Goal: Check status: Check status

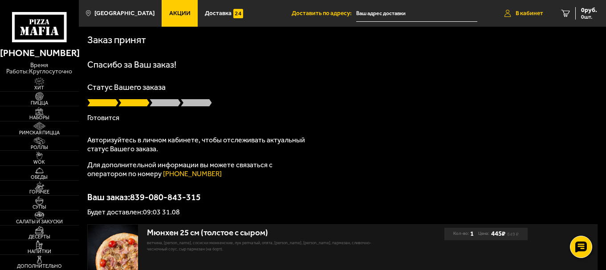
click at [529, 16] on link "В кабинет" at bounding box center [523, 13] width 57 height 27
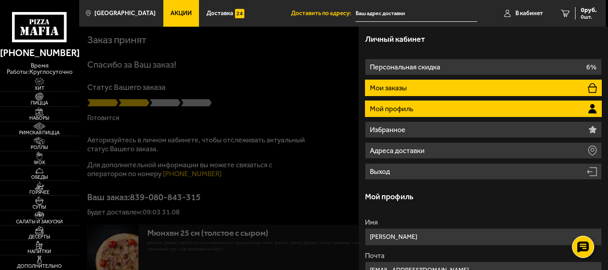
click at [491, 82] on li "Мои заказы" at bounding box center [483, 88] width 237 height 16
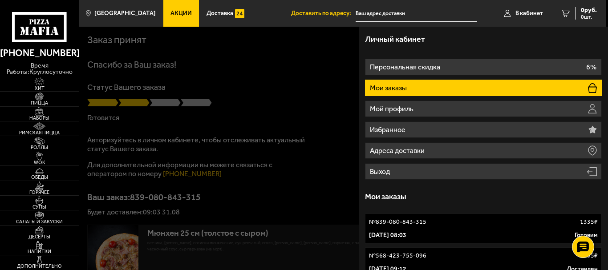
click at [496, 230] on link "№ 839-080-843-315 1335 ₽ [DATE] 08:03 Готовим" at bounding box center [483, 229] width 237 height 30
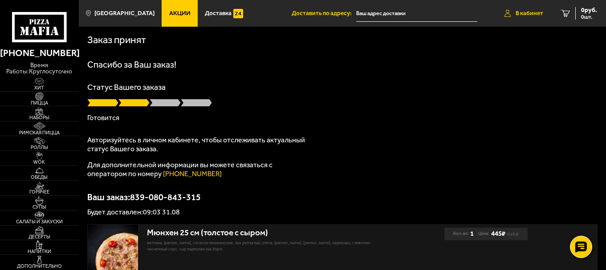
click at [530, 12] on span "В кабинет" at bounding box center [529, 13] width 28 height 6
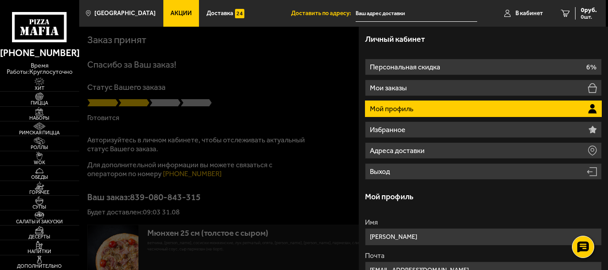
click at [335, 52] on div at bounding box center [383, 162] width 608 height 270
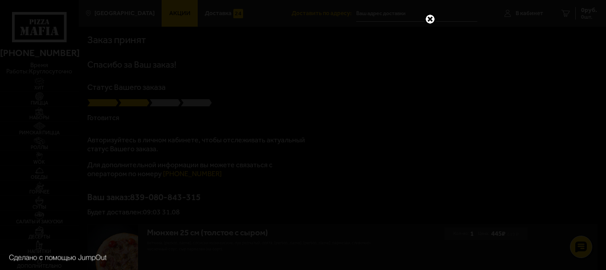
click at [431, 18] on link at bounding box center [430, 19] width 12 height 12
